Goal: Task Accomplishment & Management: Manage account settings

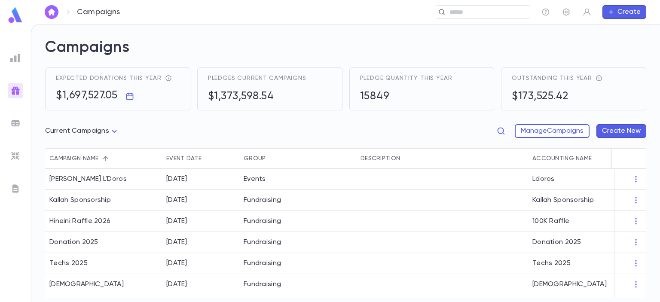
click at [12, 58] on img at bounding box center [15, 58] width 10 height 10
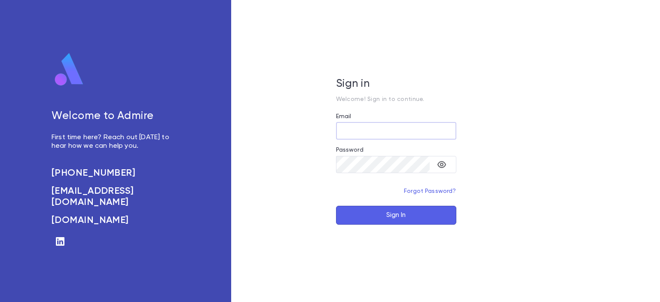
type input "**********"
click at [430, 215] on button "Sign In" at bounding box center [396, 215] width 120 height 19
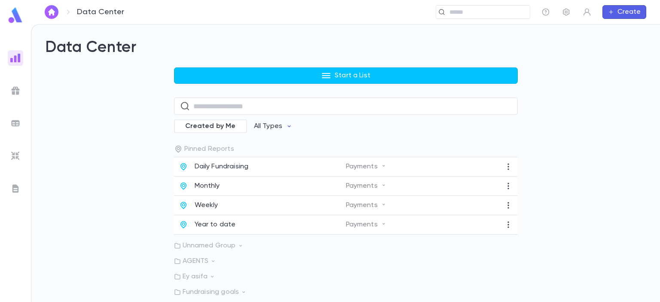
click at [14, 87] on img at bounding box center [15, 91] width 10 height 10
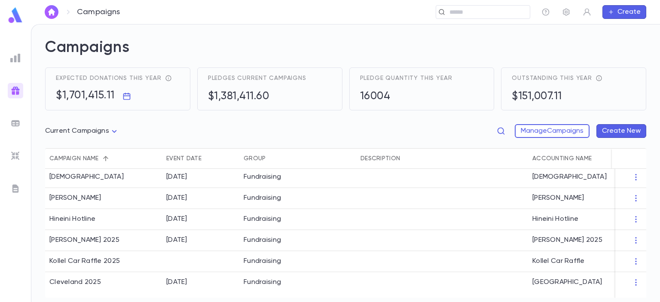
scroll to position [114, 0]
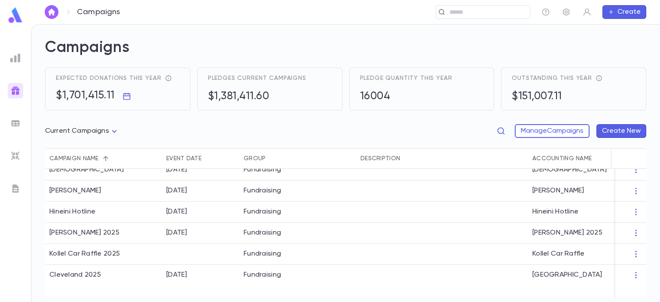
click at [430, 232] on div at bounding box center [442, 233] width 172 height 21
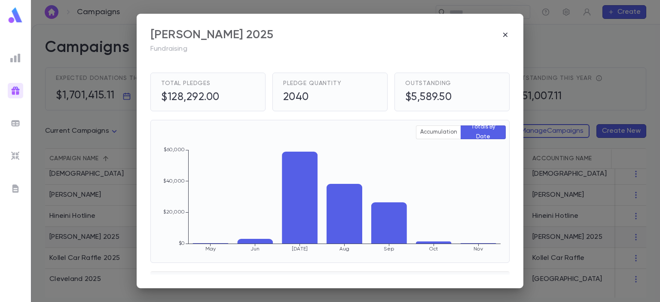
scroll to position [0, 0]
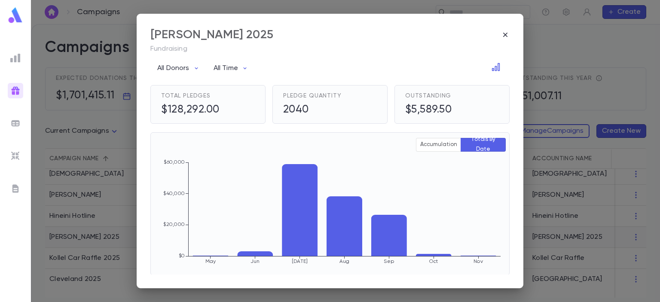
click at [505, 37] on icon "button" at bounding box center [505, 35] width 9 height 9
